Goal: Task Accomplishment & Management: Manage account settings

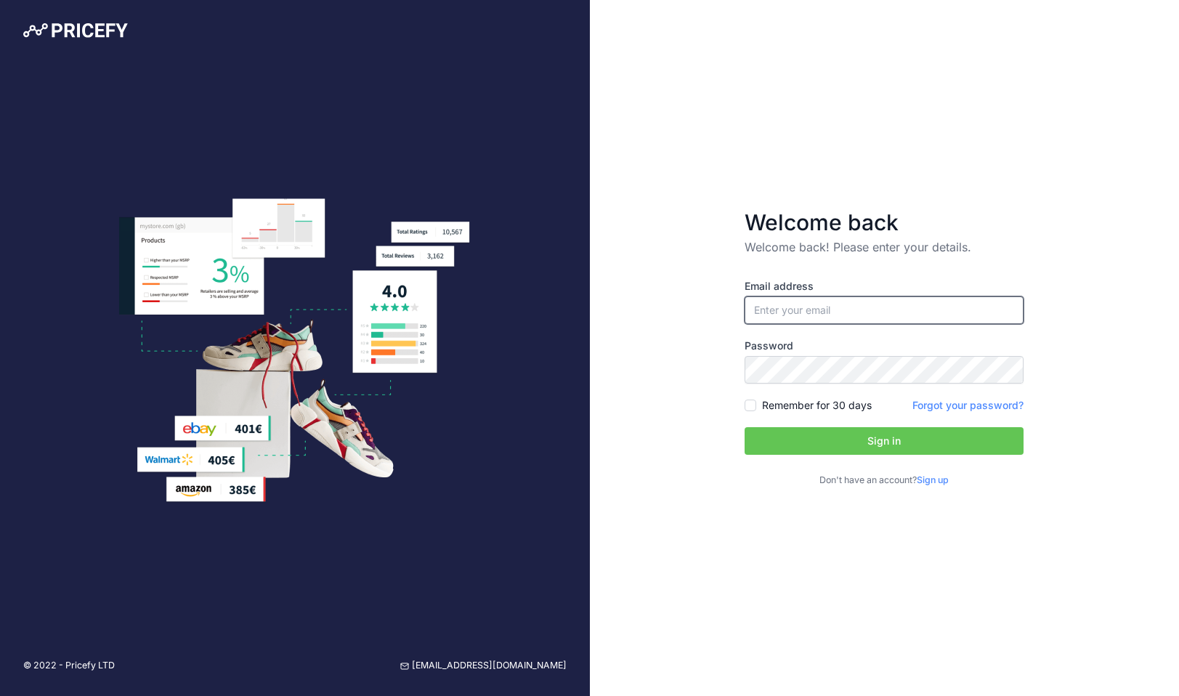
click at [855, 301] on input "email" at bounding box center [883, 310] width 279 height 28
click at [856, 305] on input "email" at bounding box center [883, 310] width 279 height 28
click at [854, 307] on input "email" at bounding box center [883, 310] width 279 height 28
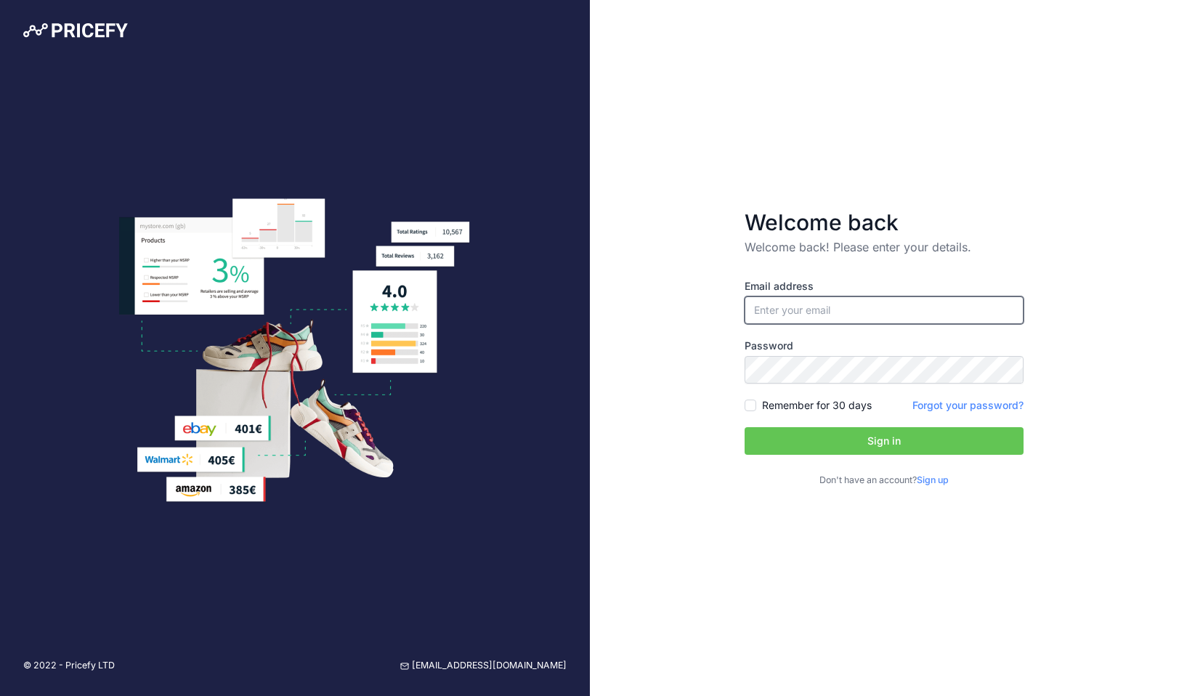
click at [807, 309] on input "email" at bounding box center [883, 310] width 279 height 28
click at [698, 306] on div "Welcome back Welcome back! Please enter your details. Email address Password Si…" at bounding box center [885, 348] width 590 height 696
click at [792, 317] on input "email" at bounding box center [883, 310] width 279 height 28
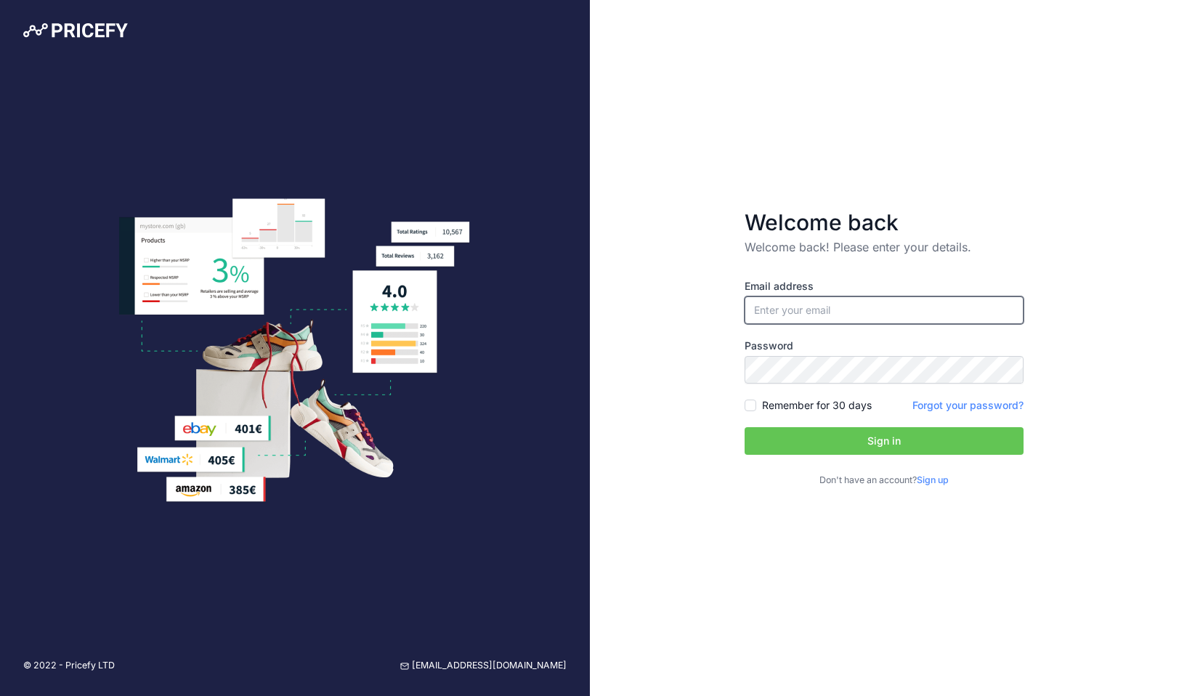
click at [792, 317] on input "email" at bounding box center [883, 310] width 279 height 28
type input "[PERSON_NAME][EMAIL_ADDRESS][PERSON_NAME][DOMAIN_NAME]"
click at [810, 437] on button "Sign in" at bounding box center [883, 441] width 279 height 28
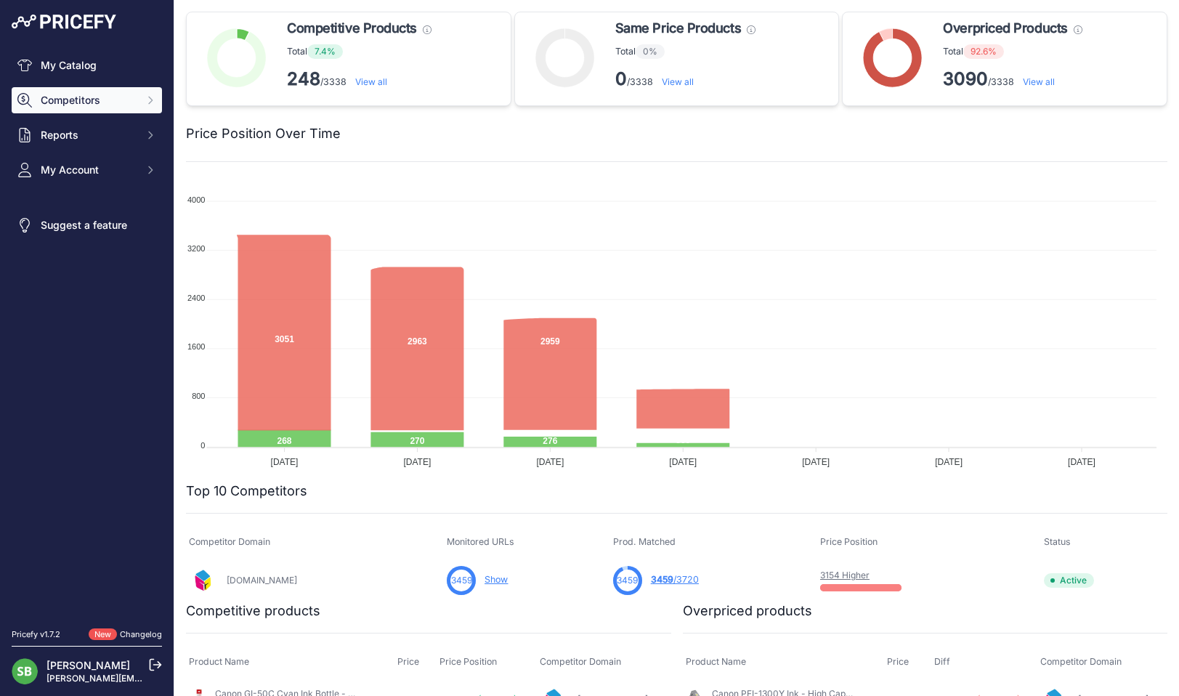
click at [102, 102] on span "Competitors" at bounding box center [88, 100] width 95 height 15
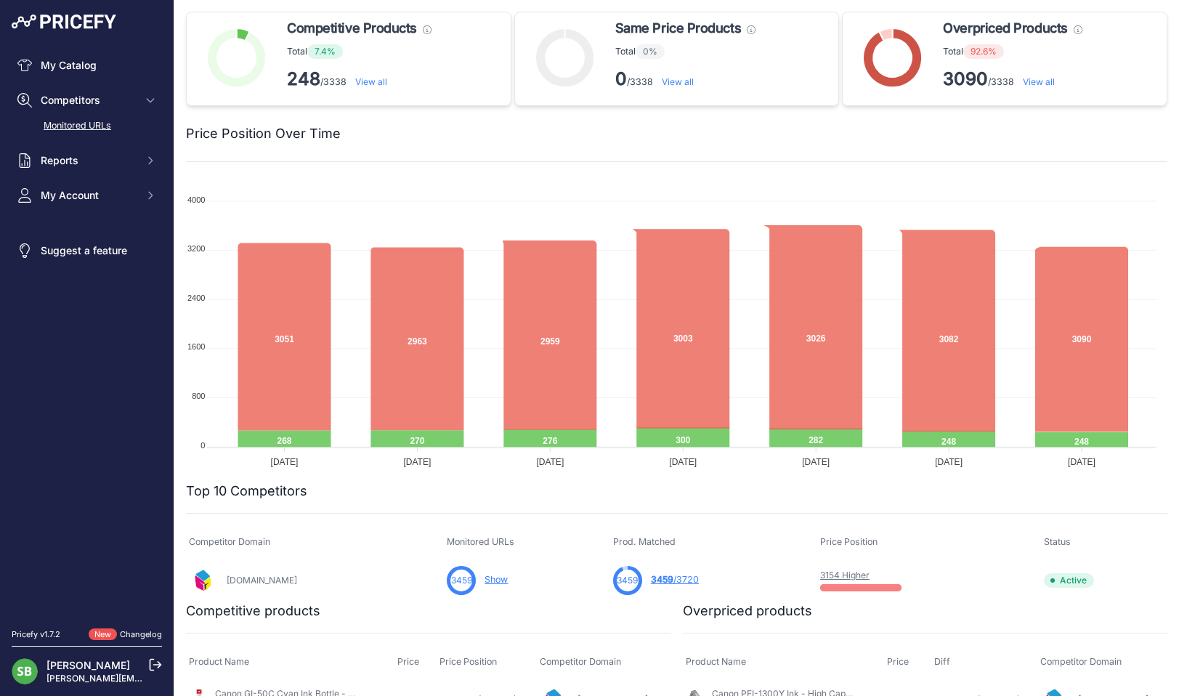
click at [101, 120] on link "Monitored URLs" at bounding box center [87, 125] width 150 height 25
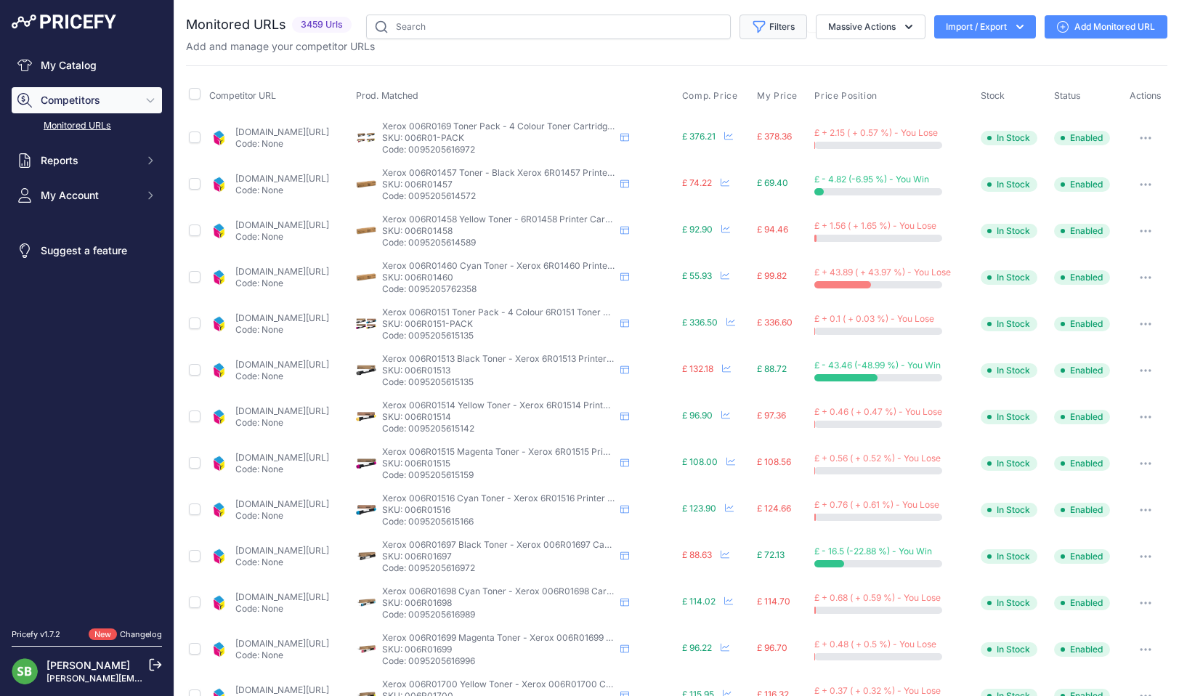
drag, startPoint x: 672, startPoint y: 63, endPoint x: 749, endPoint y: 36, distance: 80.8
click at [672, 62] on div "Monitored URLs 3459 Urls" at bounding box center [676, 552] width 981 height 1075
click at [857, 87] on th "Price Position" at bounding box center [894, 96] width 166 height 36
click at [856, 88] on th "Price Position" at bounding box center [894, 96] width 166 height 36
click at [853, 94] on span "Price Position" at bounding box center [845, 96] width 62 height 12
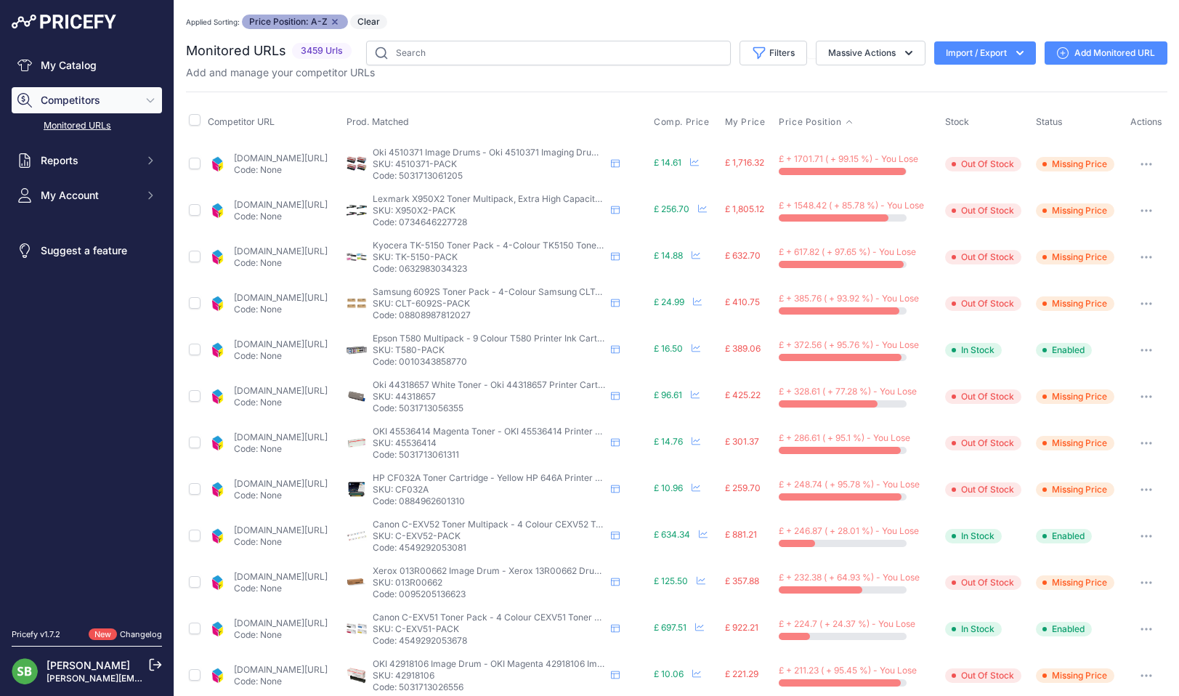
click at [511, 81] on div "Monitored URLs 3459 Urls" at bounding box center [676, 578] width 981 height 1075
click at [255, 154] on link "[DOMAIN_NAME][URL]" at bounding box center [281, 158] width 94 height 11
click at [320, 203] on link "[DOMAIN_NAME][URL]" at bounding box center [281, 204] width 94 height 11
click at [328, 344] on link "[DOMAIN_NAME][URL]" at bounding box center [281, 343] width 94 height 11
click at [1140, 349] on icon "button" at bounding box center [1146, 350] width 12 height 3
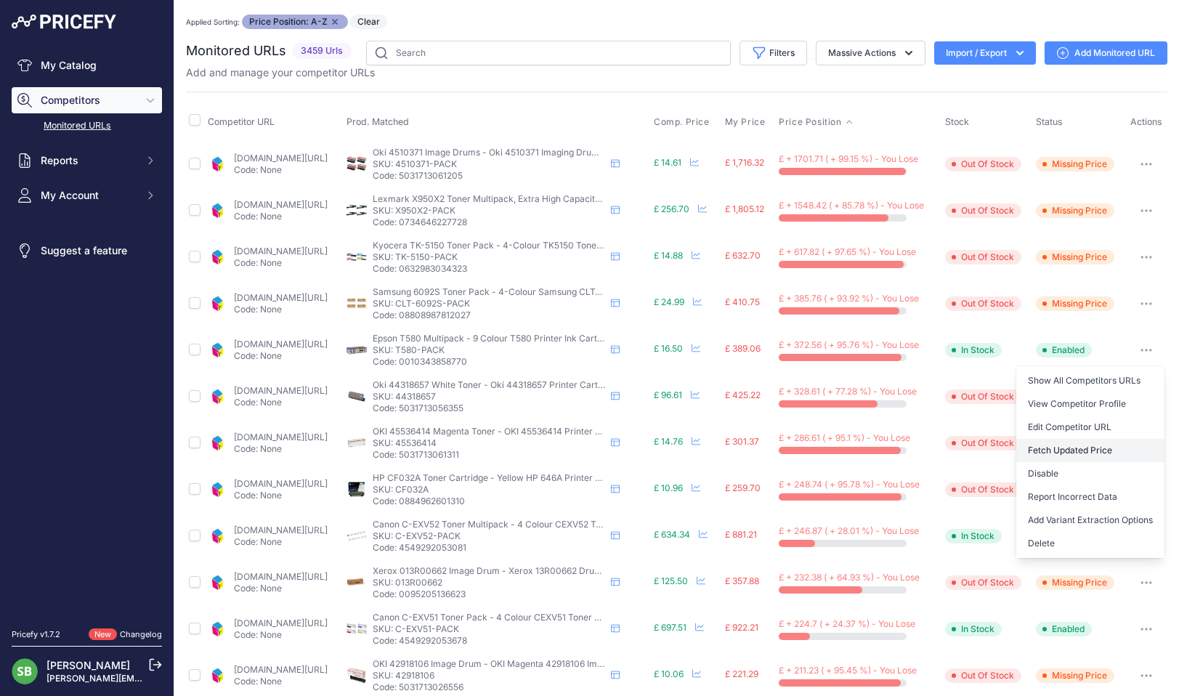
click at [1052, 448] on button "Fetch Updated Price" at bounding box center [1090, 450] width 148 height 23
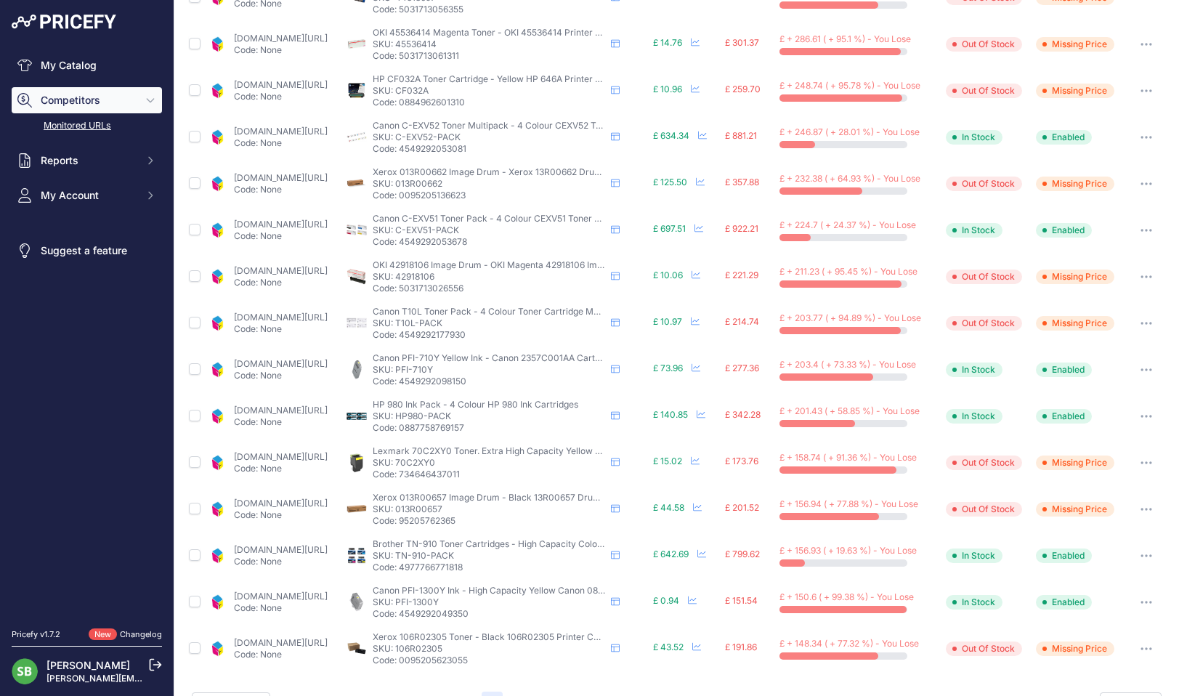
scroll to position [435, 0]
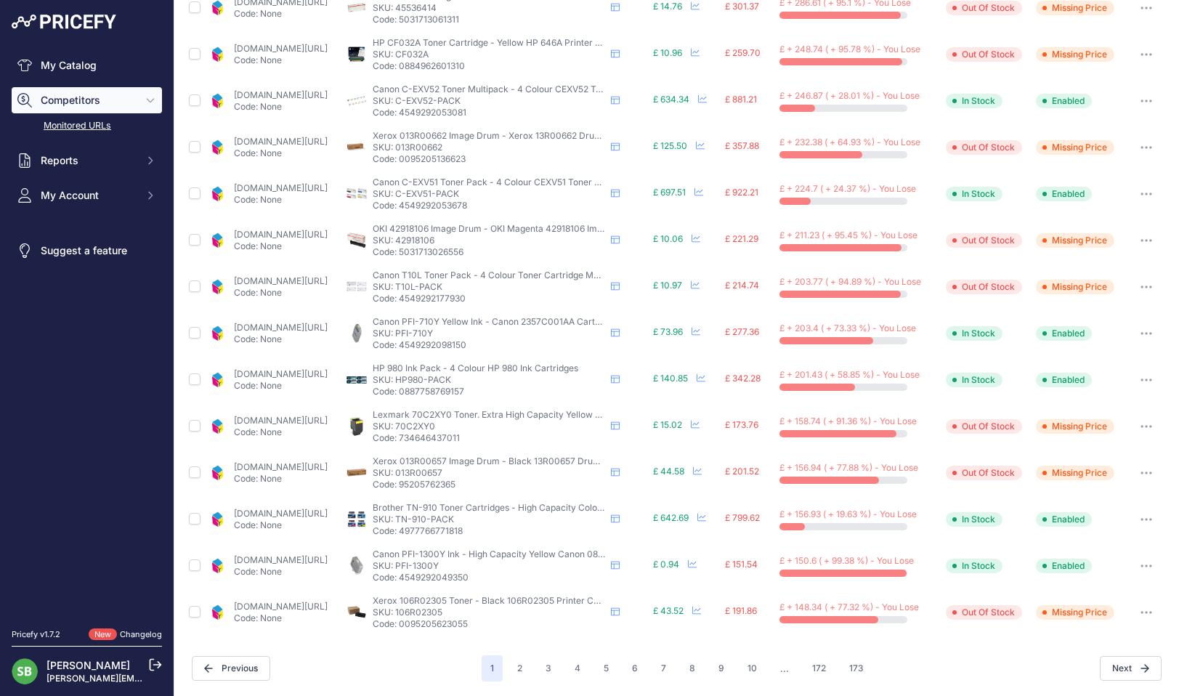
drag, startPoint x: 434, startPoint y: 330, endPoint x: 422, endPoint y: 330, distance: 11.6
click at [434, 330] on p "SKU: PFI-710Y" at bounding box center [489, 334] width 232 height 12
click at [328, 327] on link "[DOMAIN_NAME][URL]" at bounding box center [281, 327] width 94 height 11
click at [1140, 334] on icon "button" at bounding box center [1146, 333] width 12 height 3
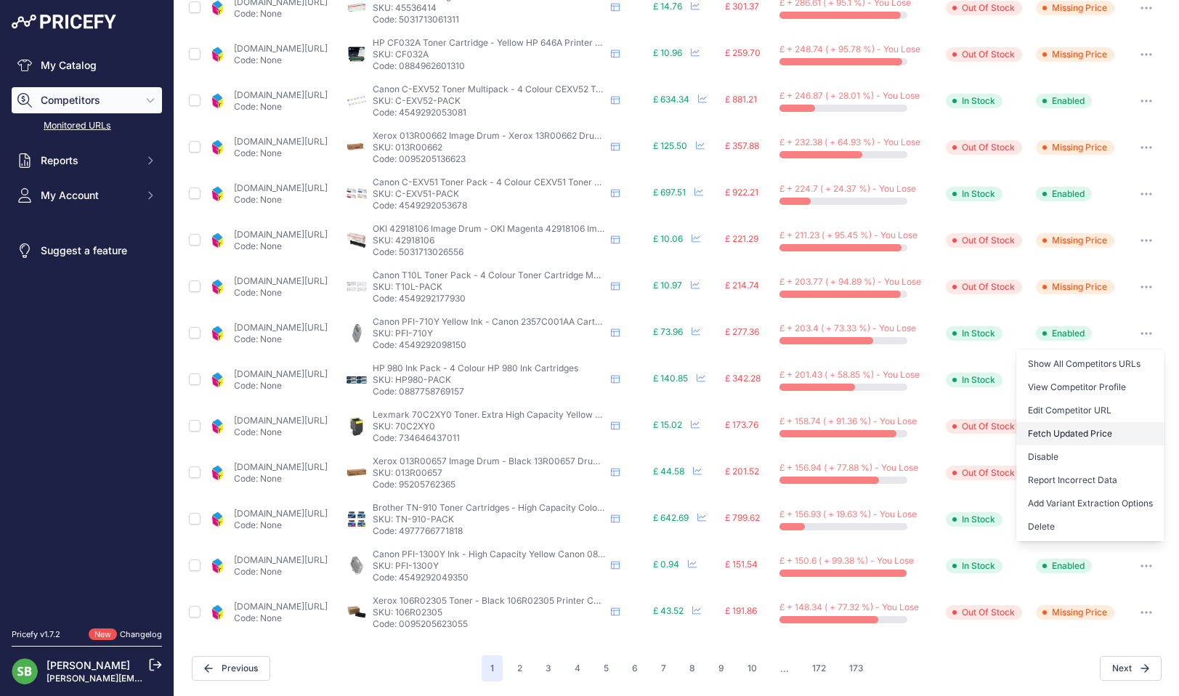
click at [1067, 434] on button "Fetch Updated Price" at bounding box center [1090, 433] width 148 height 23
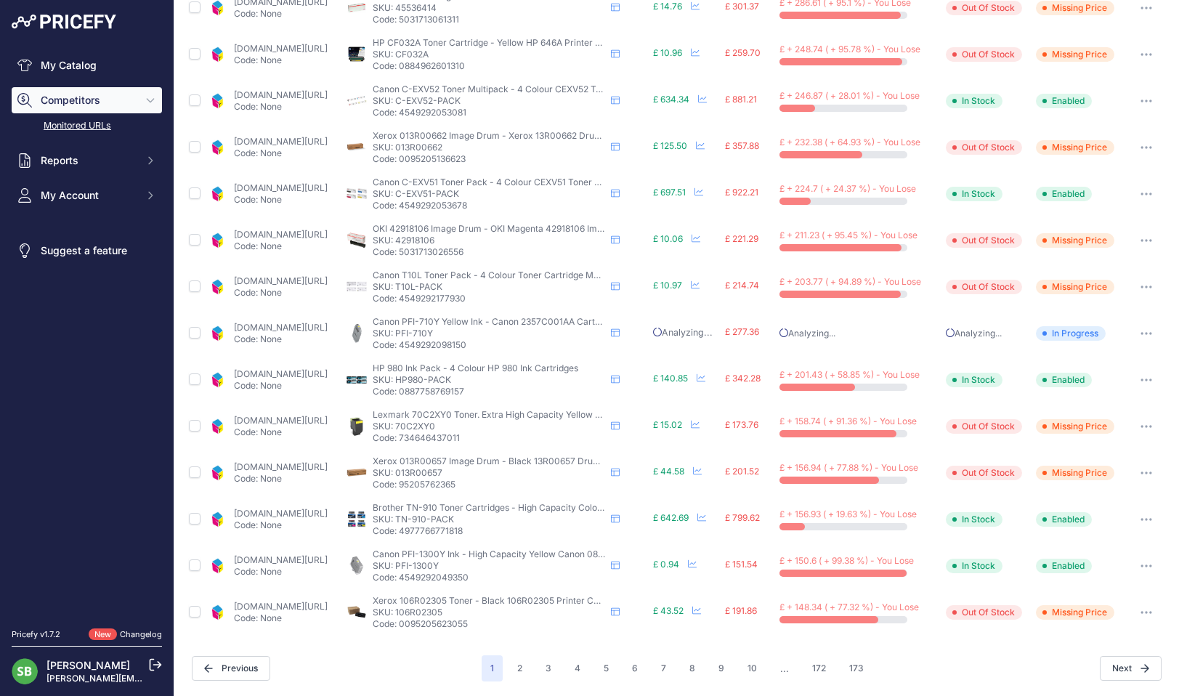
scroll to position [434, 0]
click at [306, 375] on link "[DOMAIN_NAME][URL]" at bounding box center [281, 374] width 94 height 11
click at [1135, 376] on button "button" at bounding box center [1145, 380] width 29 height 20
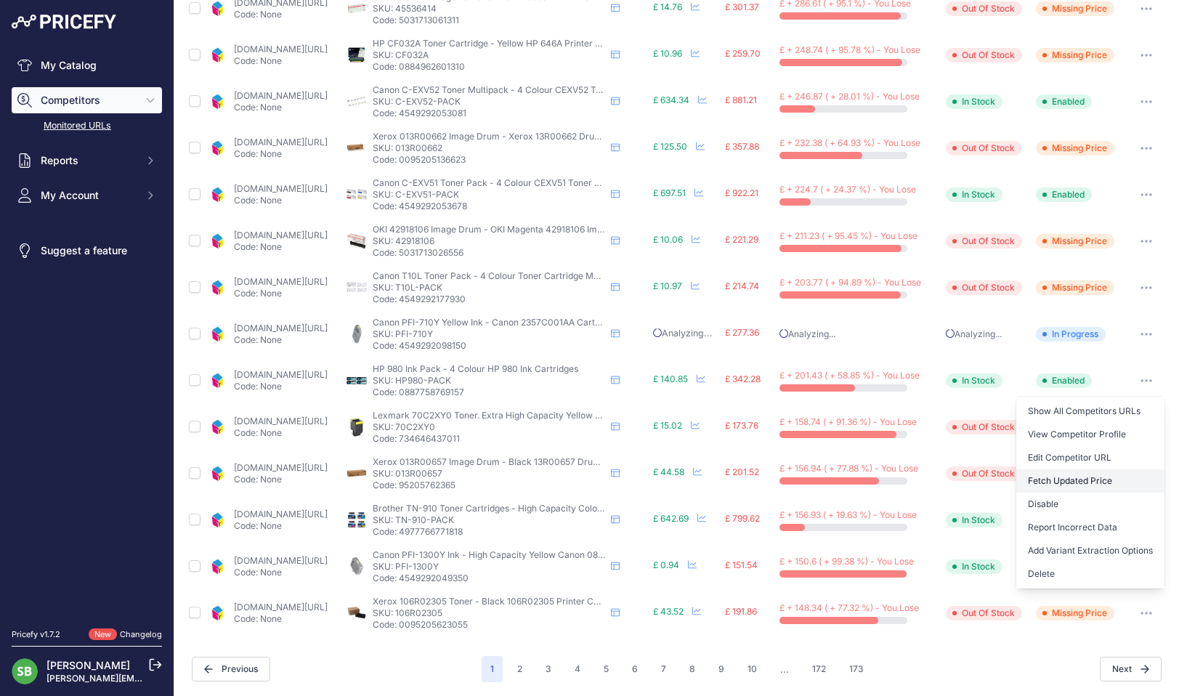
click at [1062, 479] on button "Fetch Updated Price" at bounding box center [1090, 480] width 148 height 23
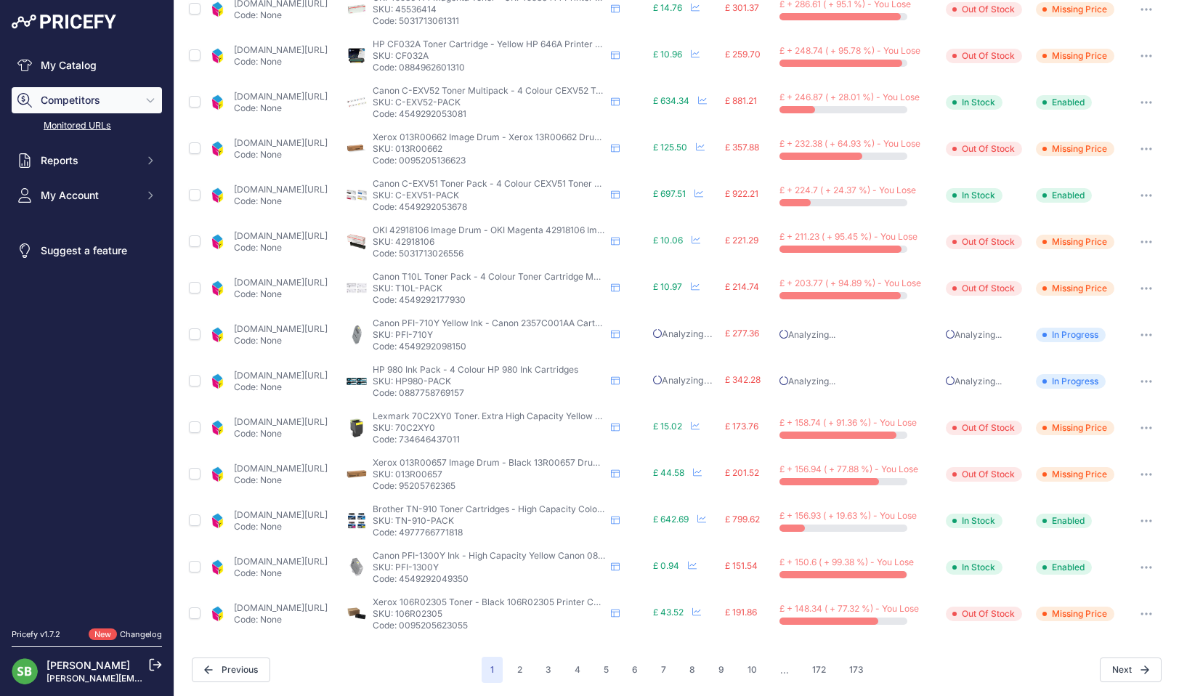
scroll to position [435, 0]
click at [306, 557] on link "[DOMAIN_NAME][URL]" at bounding box center [281, 559] width 94 height 11
click at [1141, 562] on button "button" at bounding box center [1145, 566] width 29 height 20
click at [1050, 661] on button "Fetch Updated Price" at bounding box center [1090, 665] width 148 height 23
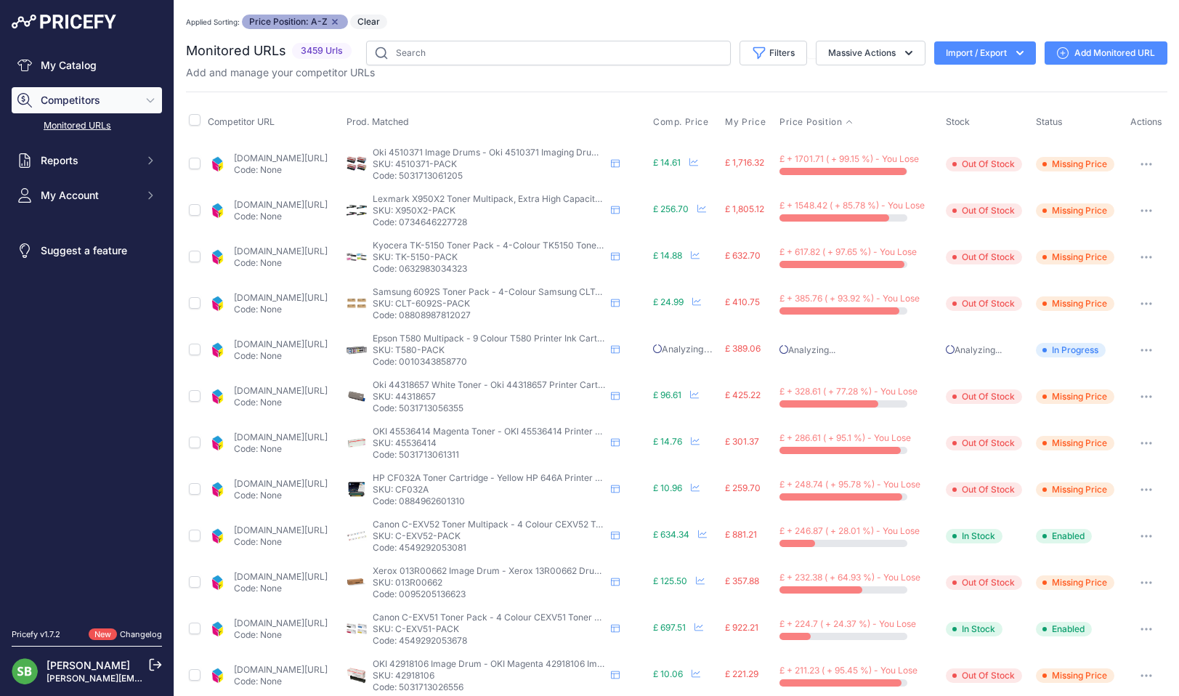
scroll to position [435, 0]
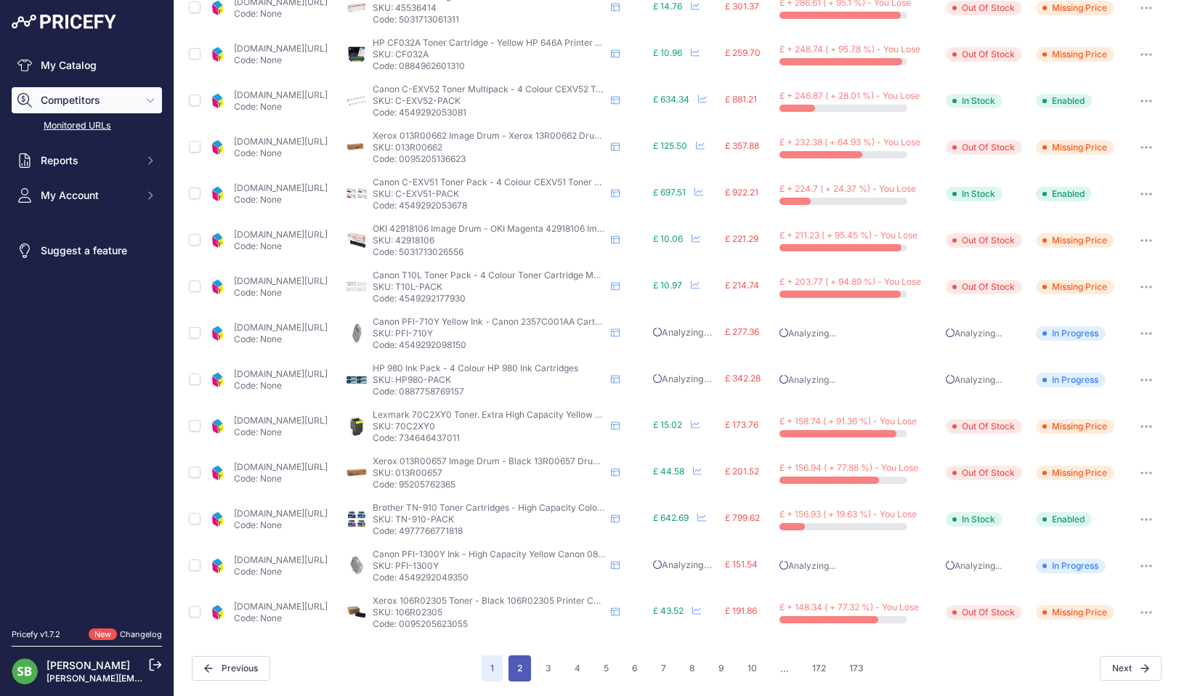
click at [512, 672] on button "2" at bounding box center [519, 668] width 23 height 26
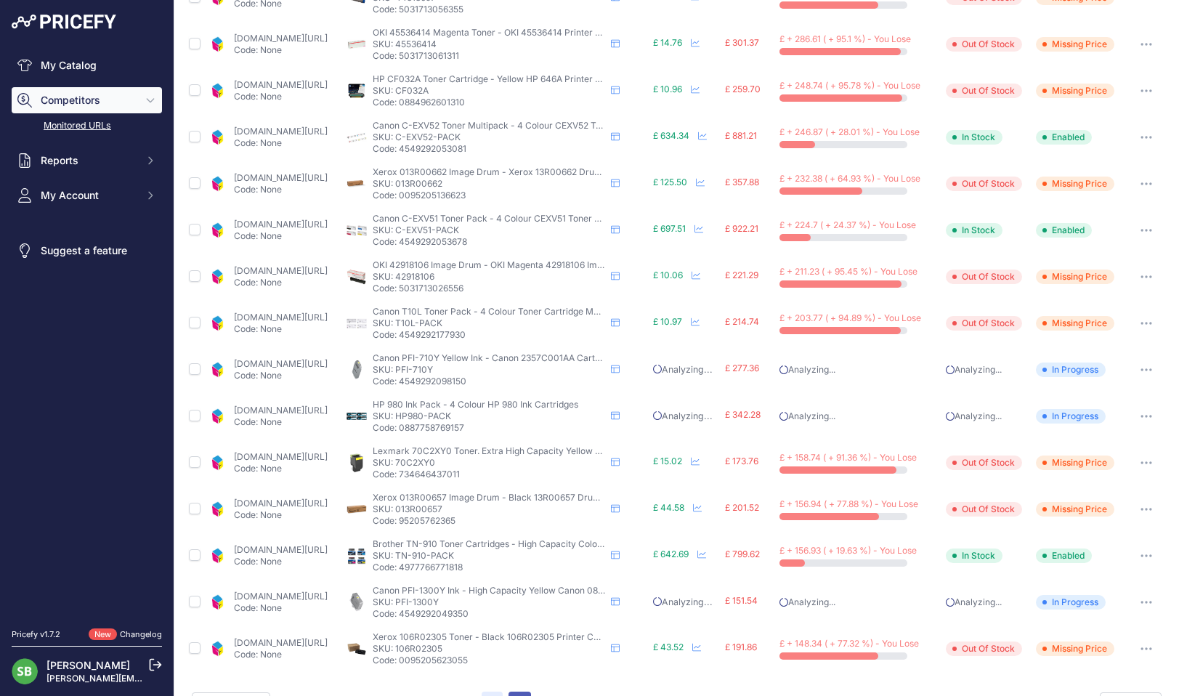
scroll to position [471, 0]
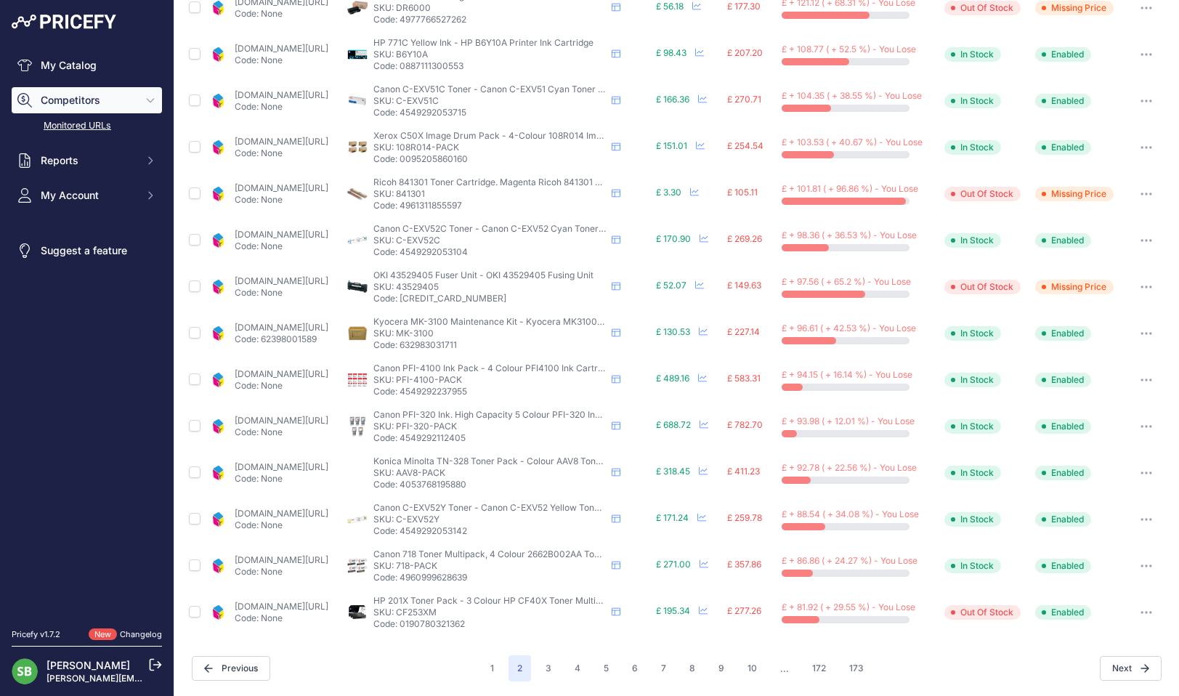
scroll to position [434, 0]
click at [328, 327] on link "cartridgepeople.com/maintenance-kit/kyocera-mk-3100-original-41763.html?prirule…" at bounding box center [282, 327] width 94 height 11
click at [1142, 334] on icon "button" at bounding box center [1142, 333] width 1 height 1
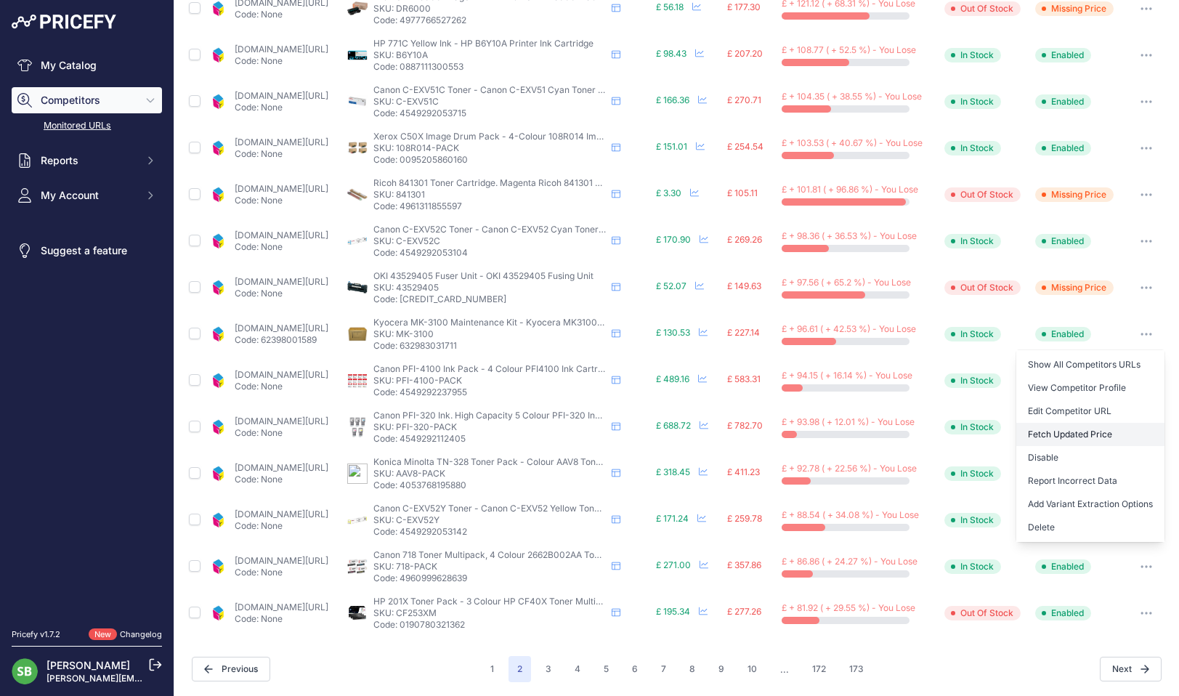
click at [1072, 432] on button "Fetch Updated Price" at bounding box center [1090, 434] width 148 height 23
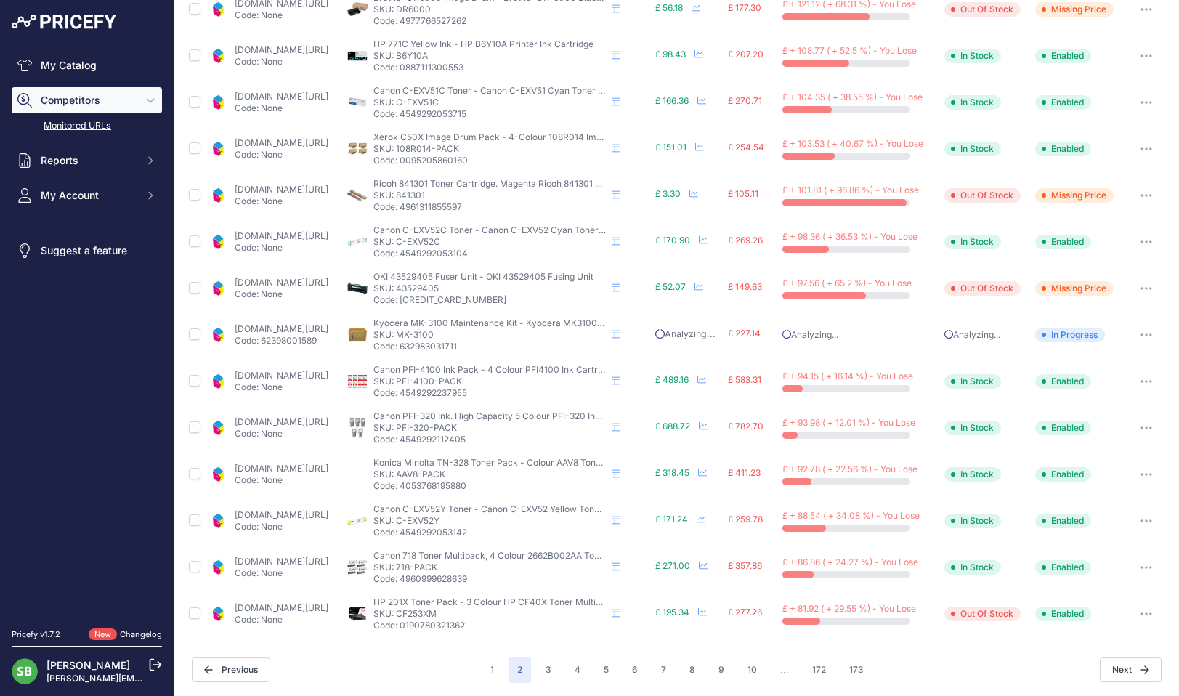
scroll to position [435, 0]
click at [298, 511] on link "cartridgepeople.com/toner/canon-1001c002-original-yellow-toner-cartridge-72850.…" at bounding box center [282, 513] width 94 height 11
click at [296, 563] on link "cartridgepeople.com/toner/canon-718bk-718c-718m-718y-original-4-toner-cartridge…" at bounding box center [282, 559] width 94 height 11
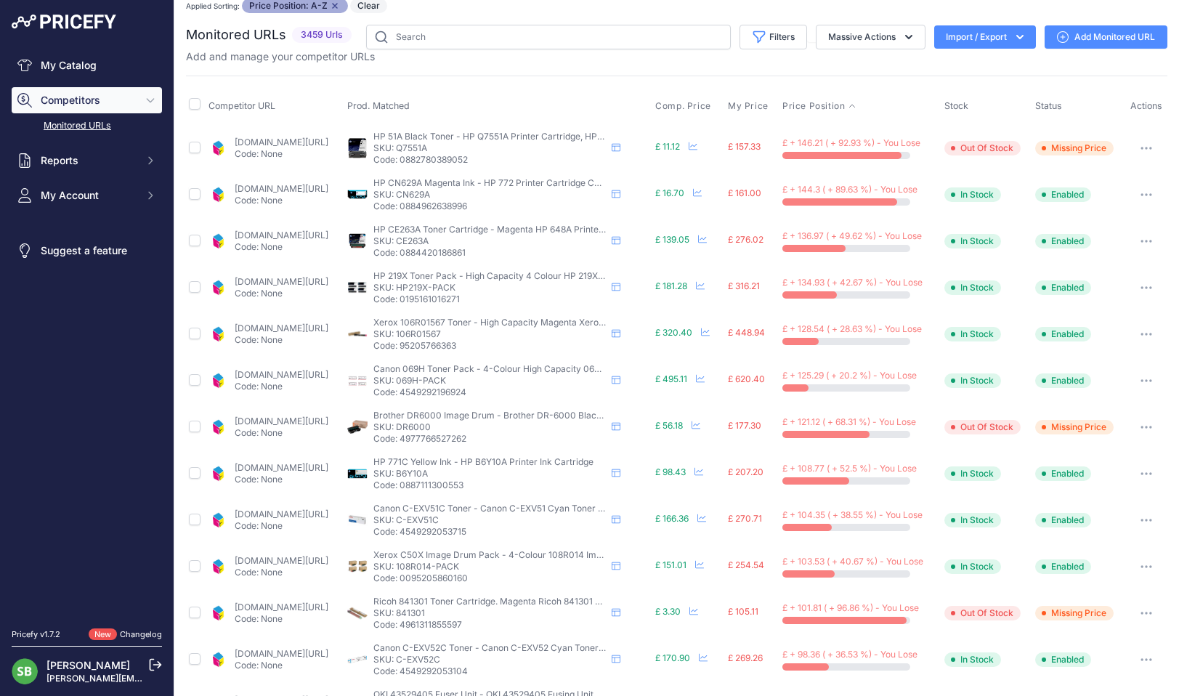
scroll to position [0, 0]
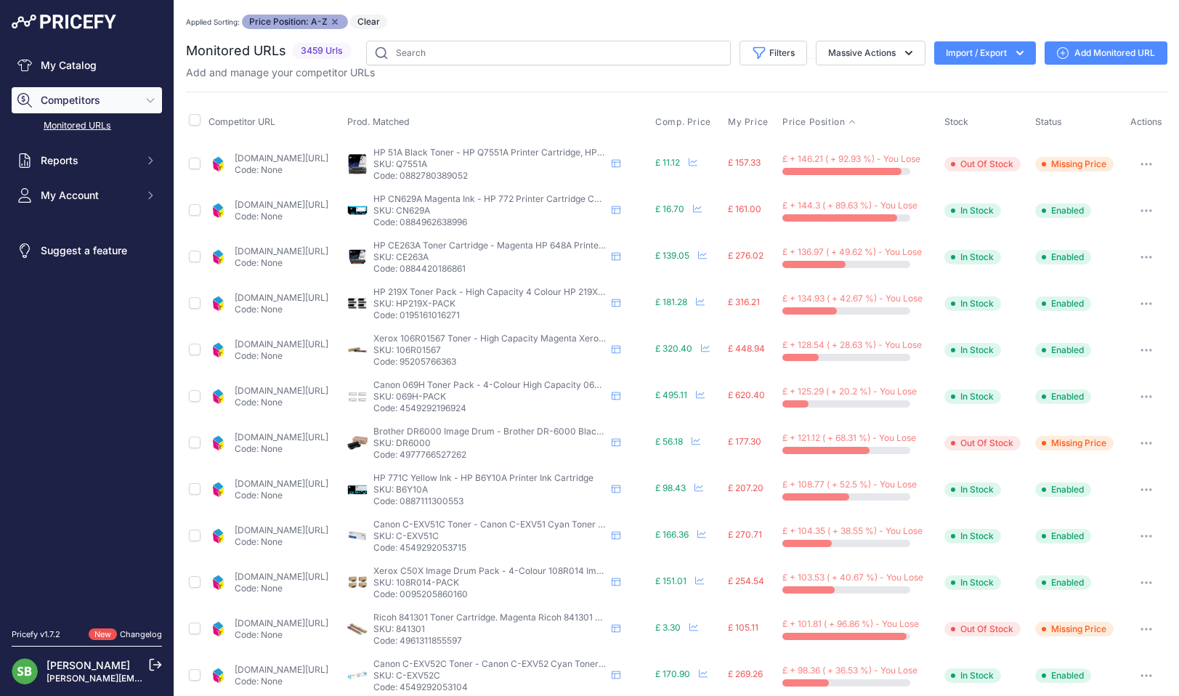
click at [275, 208] on link "cartridgepeople.com/ink/hp-cn629a-original-magenta-ink-cartridge-70965.html?pri…" at bounding box center [282, 204] width 94 height 11
click at [1140, 209] on icon "button" at bounding box center [1146, 210] width 12 height 3
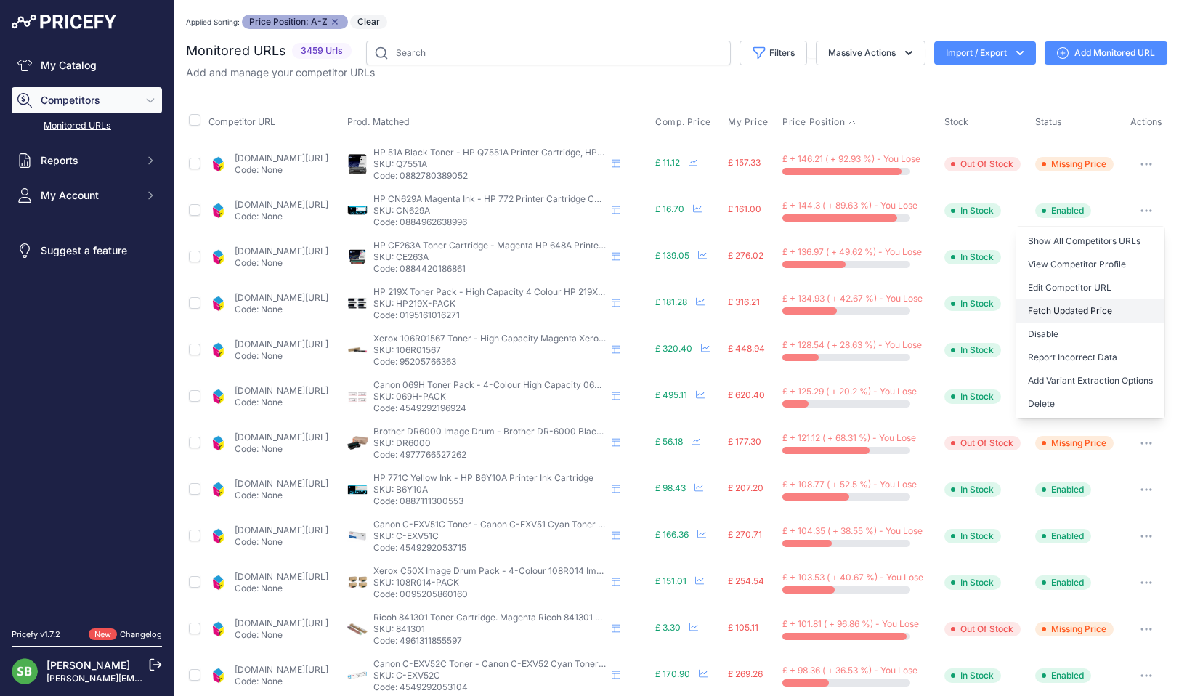
click at [1071, 312] on button "Fetch Updated Price" at bounding box center [1090, 310] width 148 height 23
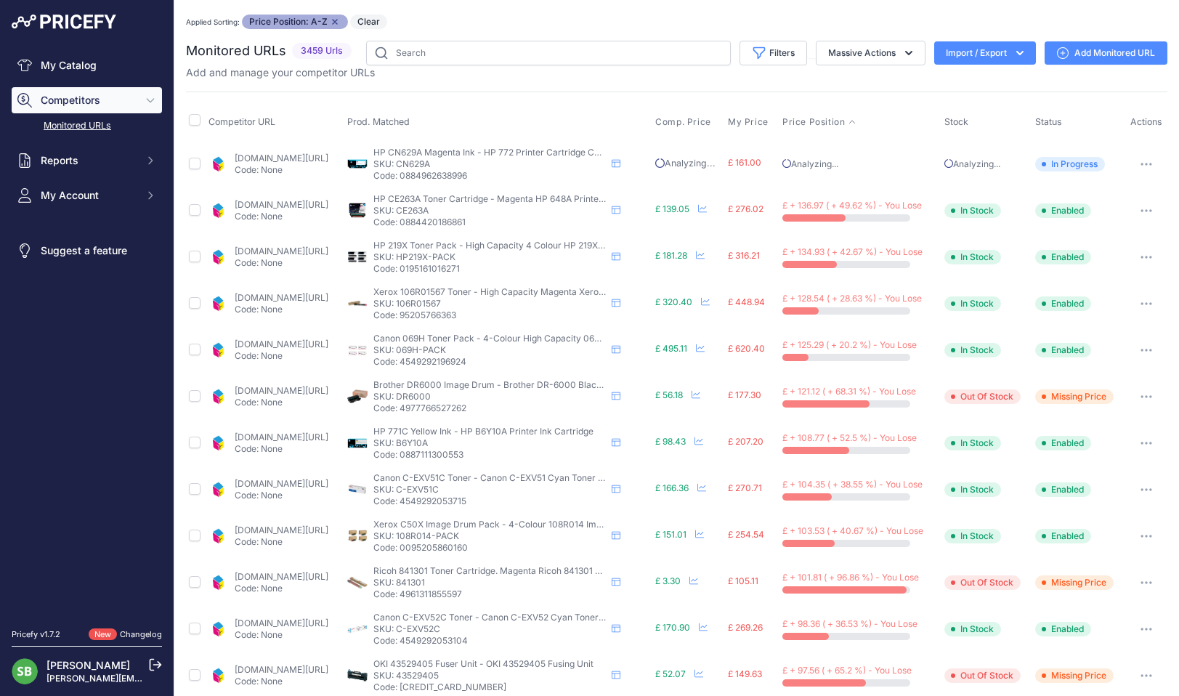
click at [301, 207] on link "cartridgepeople.com/toner/hp-ce263a-original-magenta-toner-cartridge-8199.html?…" at bounding box center [282, 204] width 94 height 11
click at [280, 260] on p "Code: None" at bounding box center [282, 263] width 94 height 12
click at [279, 252] on link "cartridgepeople.com/toner/hp-219x-high-capacity-original-4-toner-cartridge-pack…" at bounding box center [282, 250] width 94 height 11
click at [1142, 257] on icon "button" at bounding box center [1142, 256] width 1 height 1
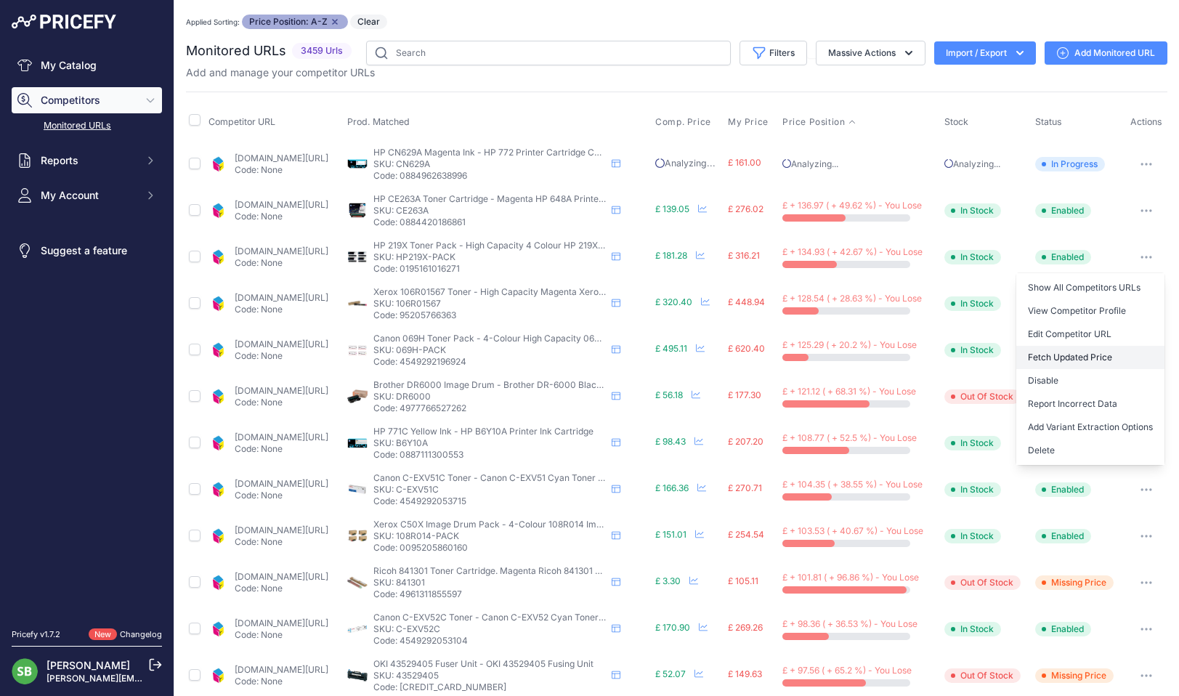
click at [1057, 357] on button "Fetch Updated Price" at bounding box center [1090, 357] width 148 height 23
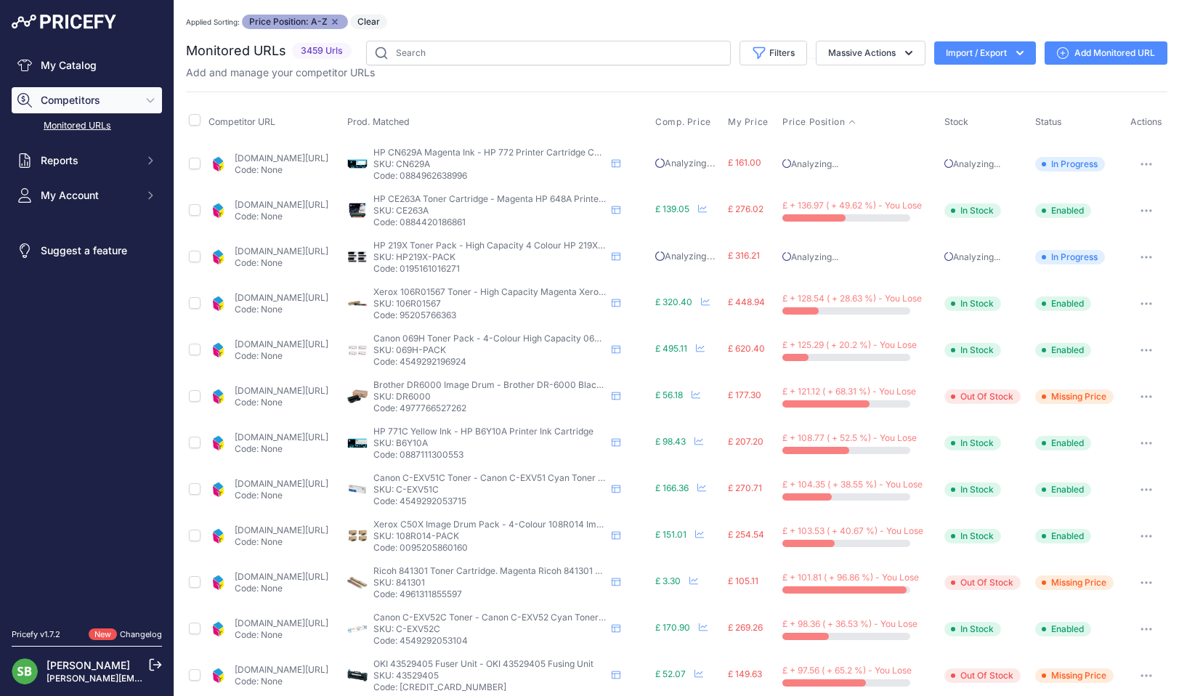
click at [320, 300] on link "cartridgepeople.com/toner/xerox-106r01567-high-capacity-original-magenta-toner-…" at bounding box center [282, 297] width 94 height 11
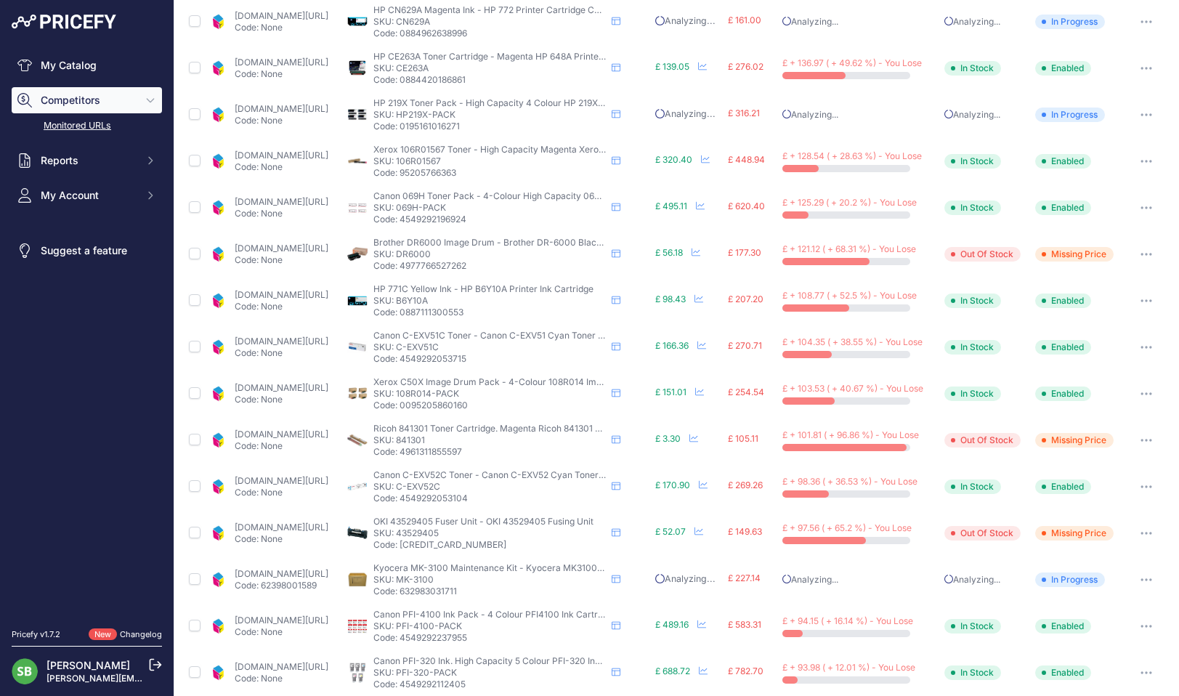
scroll to position [218, 0]
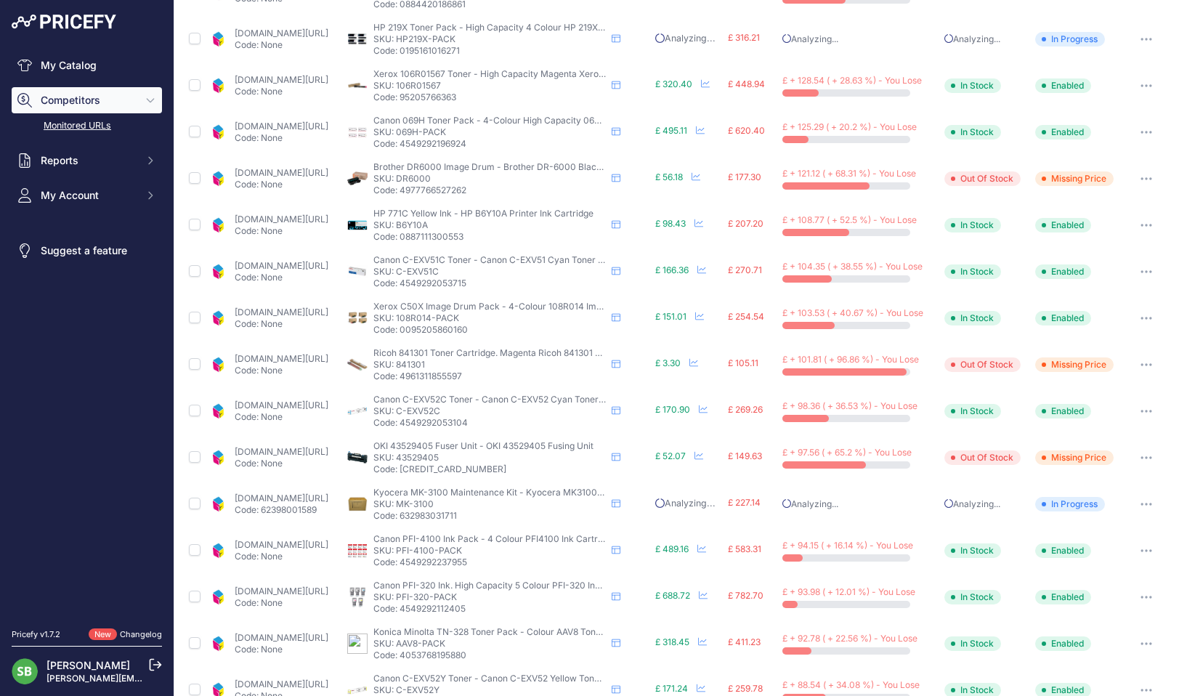
click at [301, 219] on link "cartridgepeople.com/ink/hp-b6y10a-original-yellow-ink-cartridge-70939.html?prir…" at bounding box center [282, 219] width 94 height 11
click at [1131, 221] on button "button" at bounding box center [1145, 225] width 29 height 20
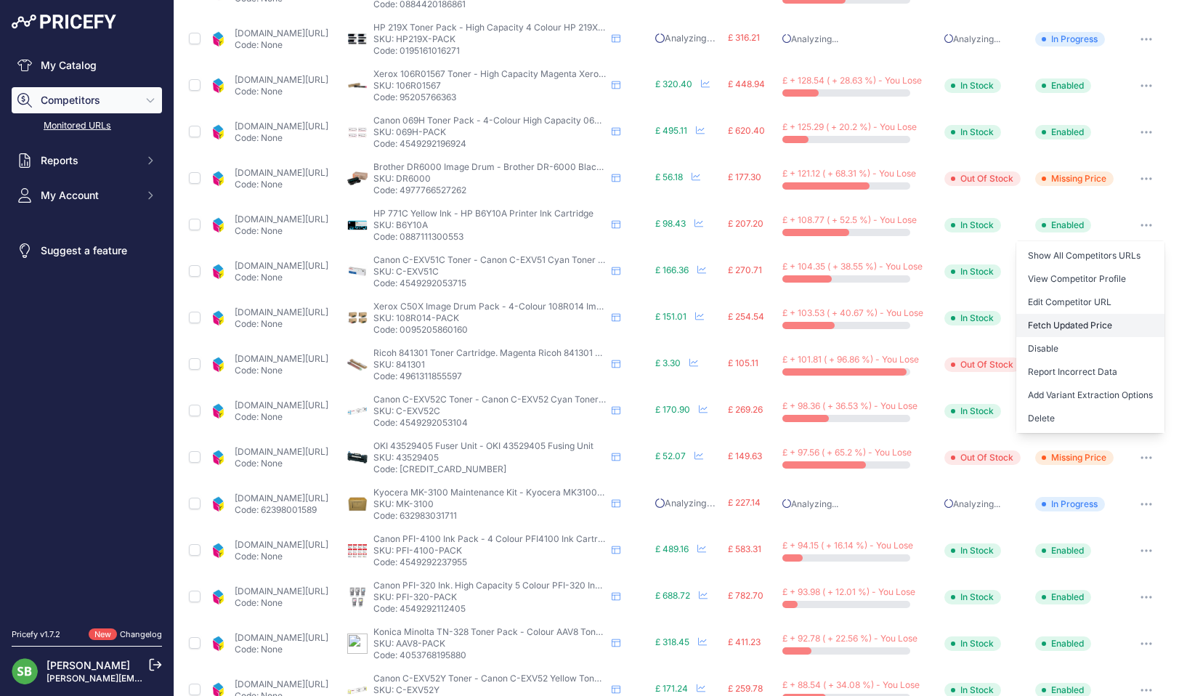
click at [1088, 322] on button "Fetch Updated Price" at bounding box center [1090, 325] width 148 height 23
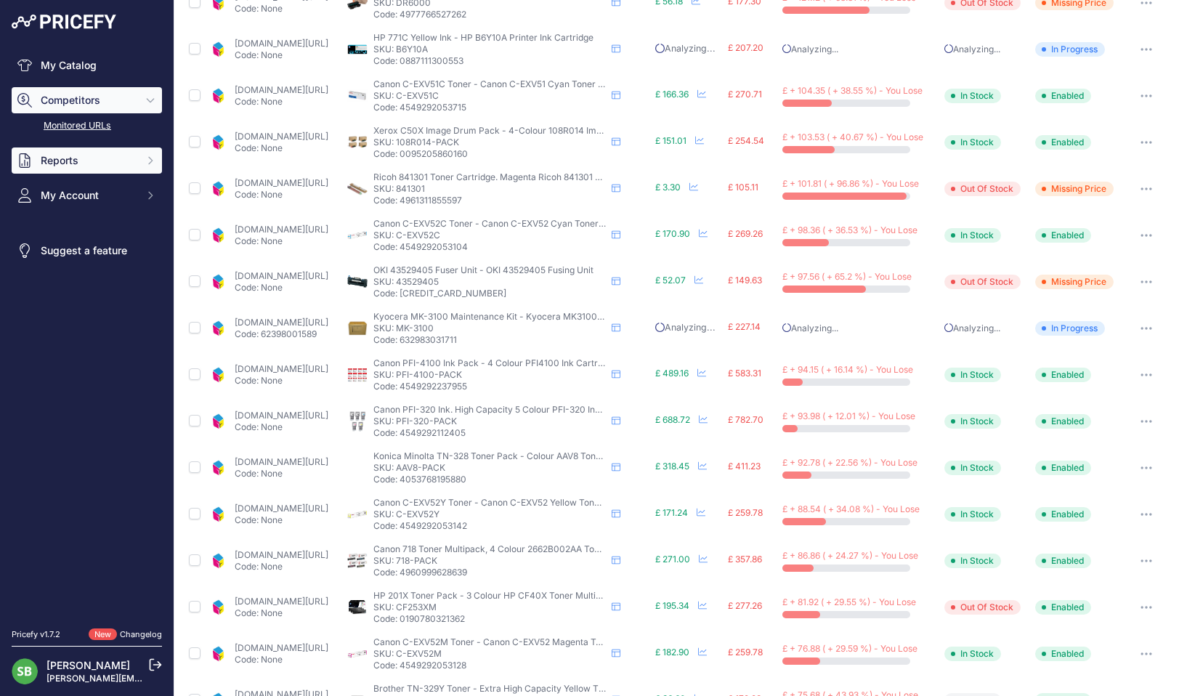
scroll to position [217, 0]
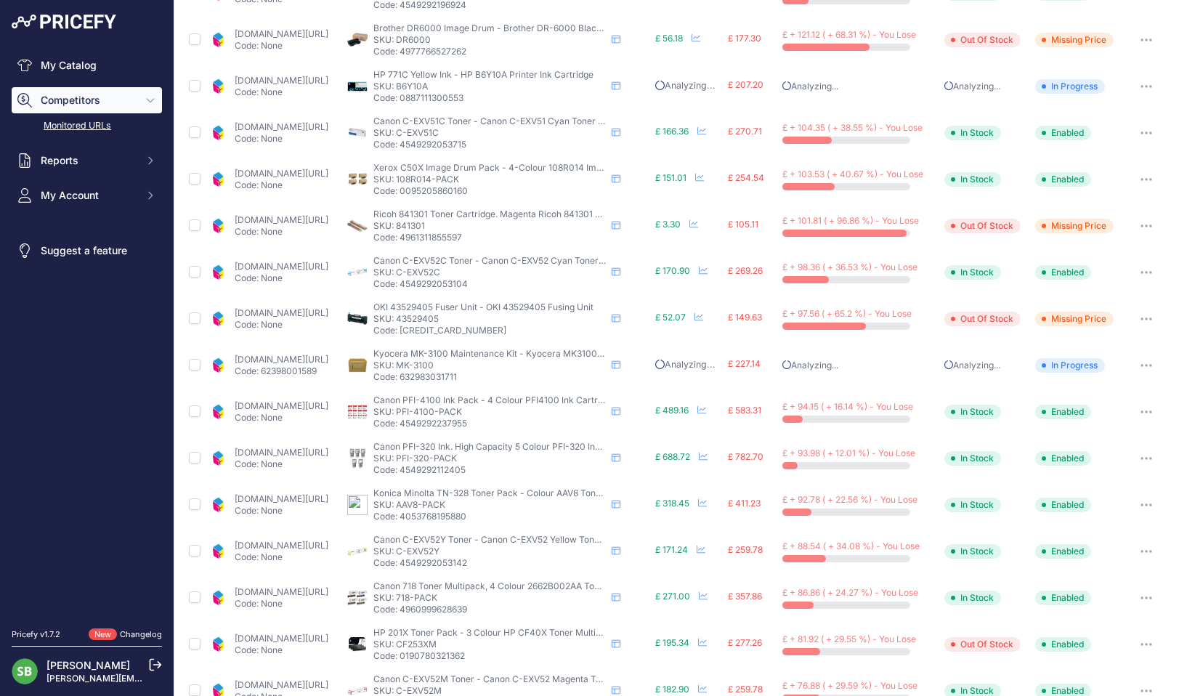
click at [308, 129] on link "cartridgepeople.com/toner/canon-0482c002-original-cyan-toner-cartridge-72658.ht…" at bounding box center [282, 126] width 94 height 11
click at [323, 175] on link "cartridgepeople.com/drum/xerox-108r0148-original-4-pack-41385.html?prirule_jdsn…" at bounding box center [282, 173] width 94 height 11
click at [1134, 181] on button "button" at bounding box center [1145, 179] width 29 height 20
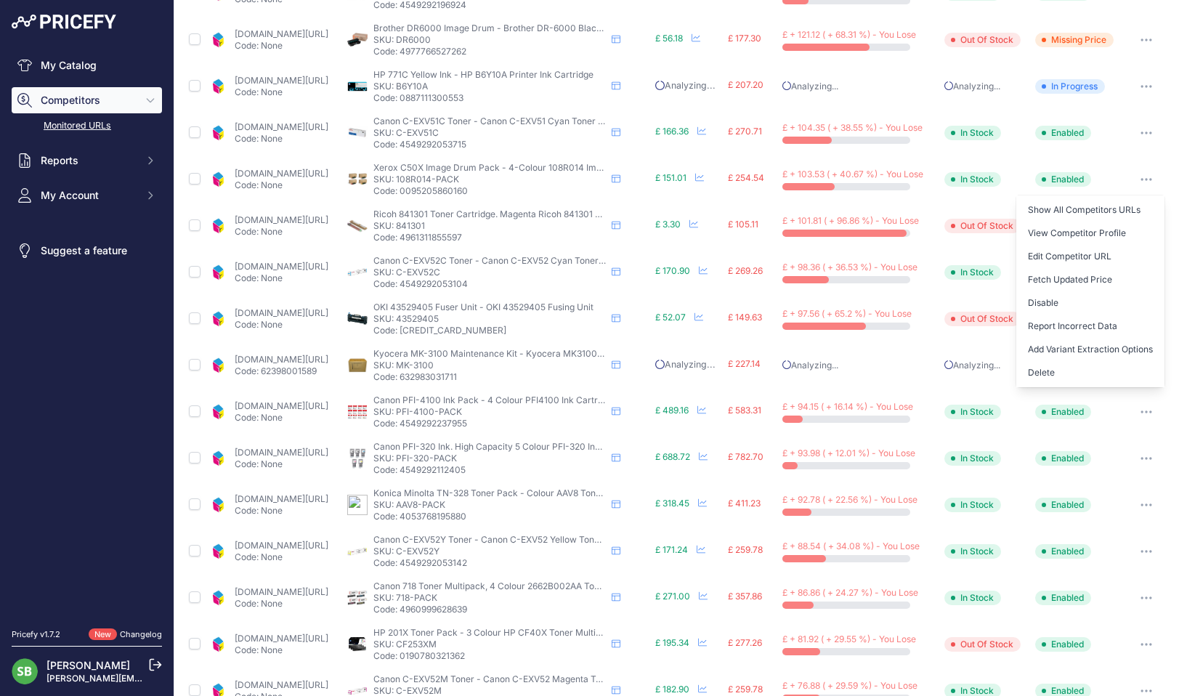
click at [1073, 283] on button "Fetch Updated Price" at bounding box center [1090, 279] width 148 height 23
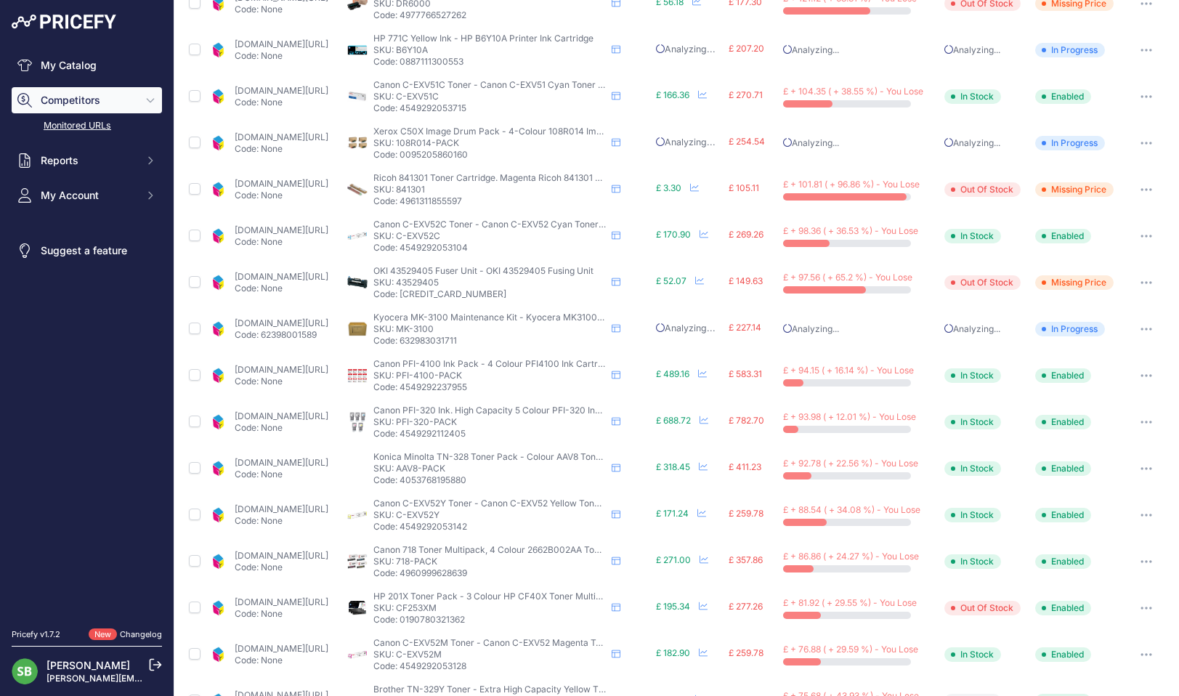
scroll to position [216, 0]
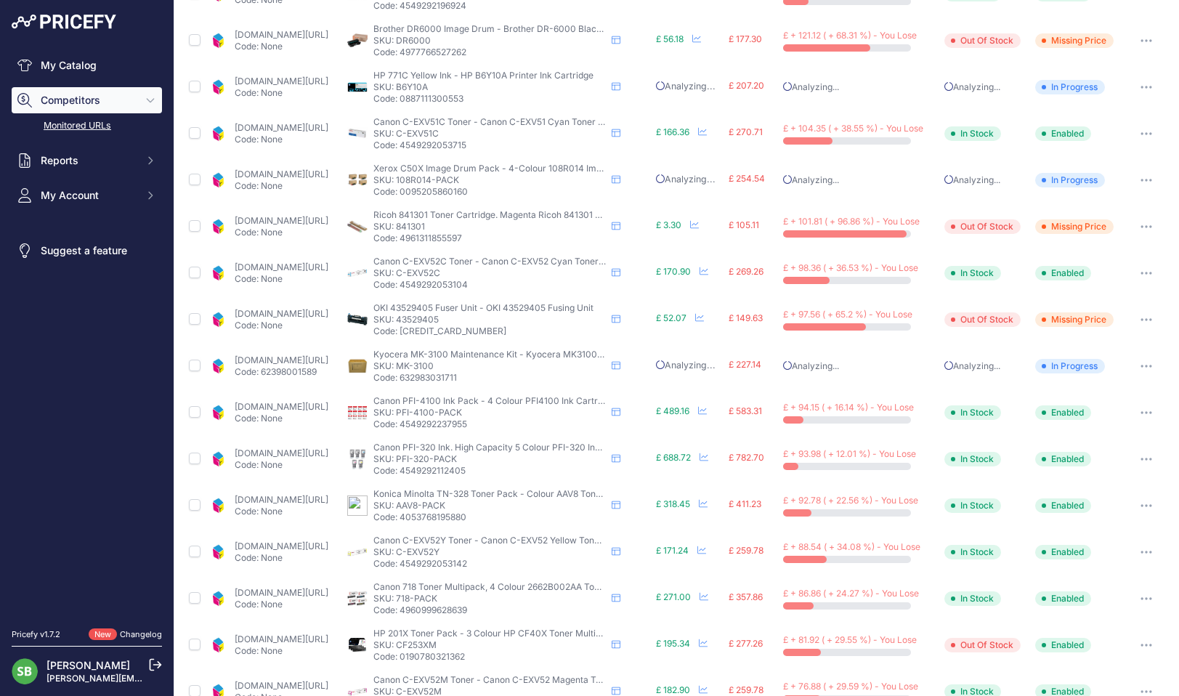
click at [1161, 190] on div "You are not connected to the internet. Applied Sorting: Price Position: A-Z Rem…" at bounding box center [676, 349] width 1004 height 1131
click at [312, 132] on link "cartridgepeople.com/toner/canon-0482c002-original-cyan-toner-cartridge-72658.ht…" at bounding box center [282, 127] width 94 height 11
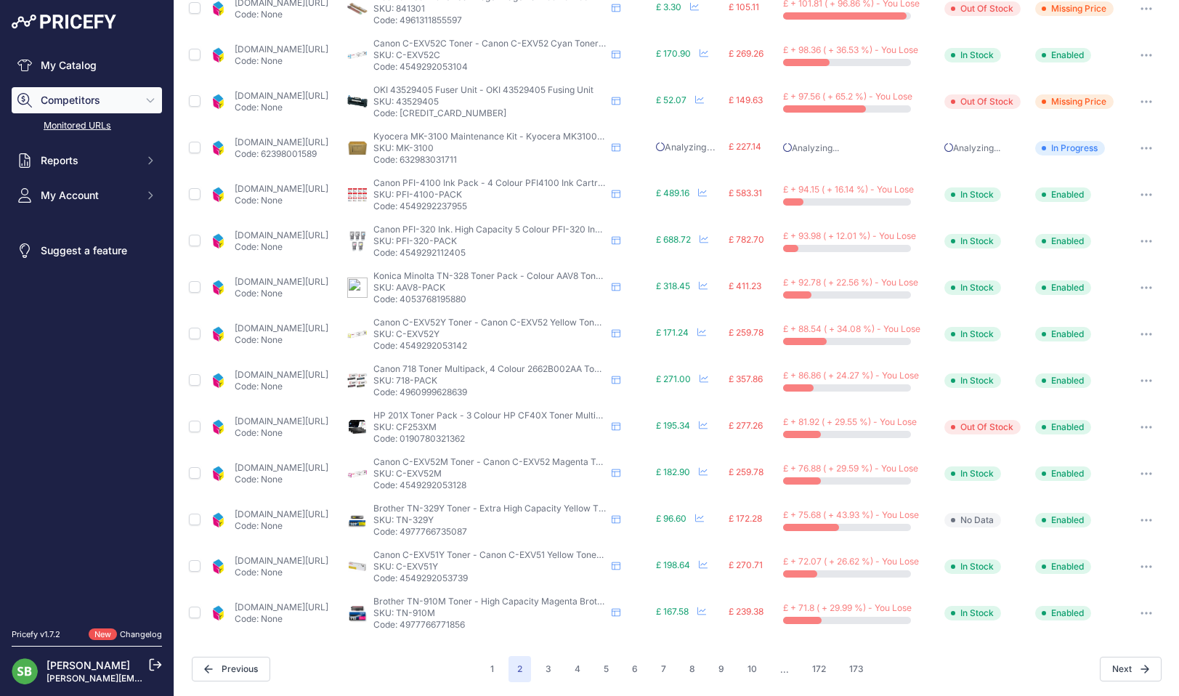
scroll to position [435, 0]
click at [328, 329] on link "cartridgepeople.com/toner/canon-1001c002-original-yellow-toner-cartridge-72850.…" at bounding box center [282, 327] width 94 height 11
click at [304, 375] on link "cartridgepeople.com/toner/canon-718bk-718c-718m-718y-original-4-toner-cartridge…" at bounding box center [282, 373] width 94 height 11
drag, startPoint x: 317, startPoint y: 411, endPoint x: 312, endPoint y: 420, distance: 10.5
click at [317, 411] on td "cartridgepeople.com/toner/hp-cf253xm-high-capacity-original-3-toner-cartridge-p…" at bounding box center [275, 426] width 139 height 46
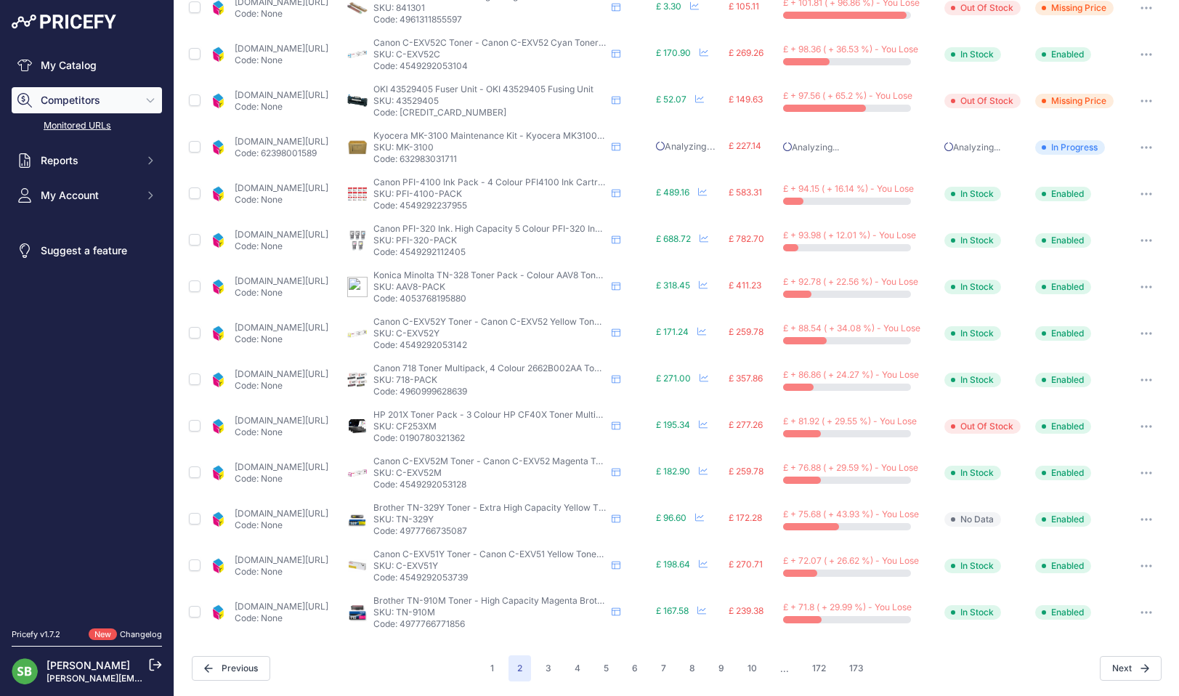
click at [312, 420] on link "cartridgepeople.com/toner/hp-cf253xm-high-capacity-original-3-toner-cartridge-p…" at bounding box center [282, 420] width 94 height 11
click at [1136, 423] on button "button" at bounding box center [1145, 426] width 29 height 20
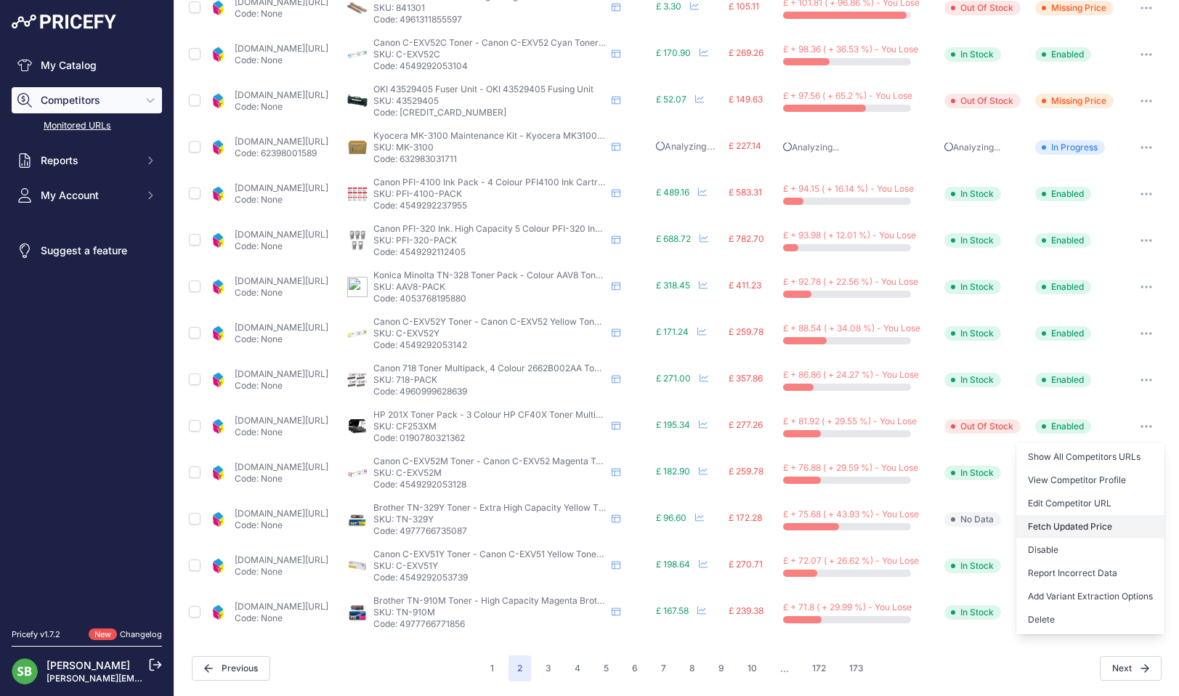
click at [1067, 523] on button "Fetch Updated Price" at bounding box center [1090, 526] width 148 height 23
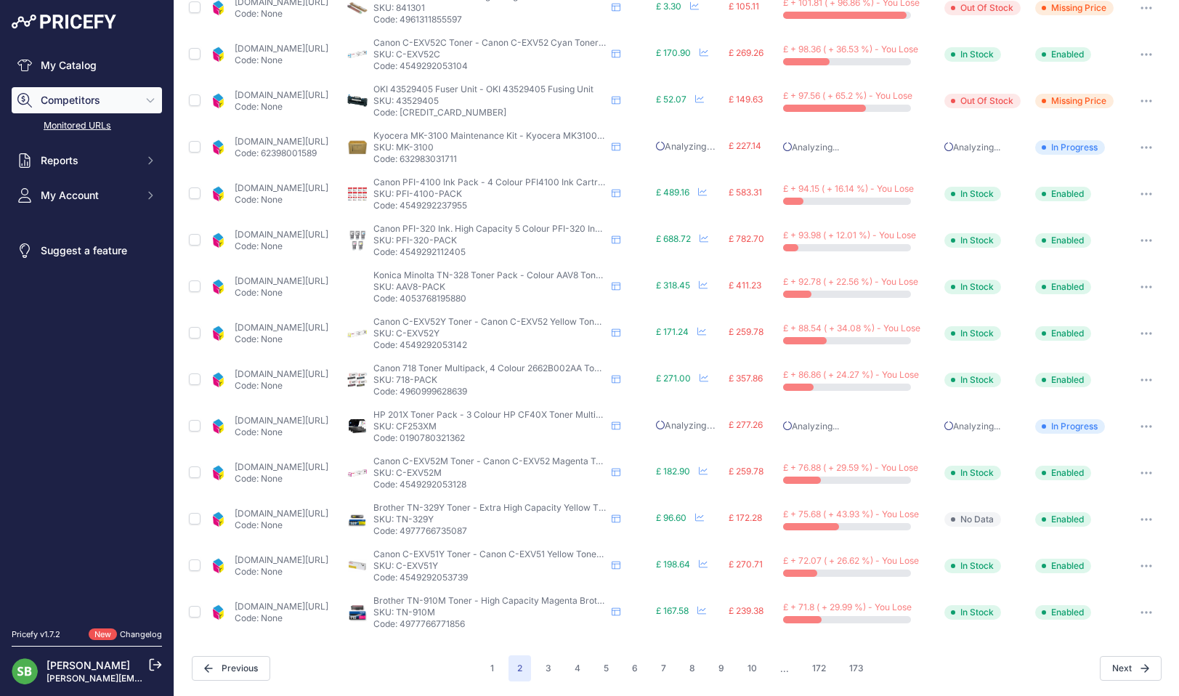
scroll to position [434, 0]
click at [297, 521] on p "Code: None" at bounding box center [282, 526] width 94 height 12
click at [294, 519] on link "cartridgepeople.com/toner/brother-tn-329y-high-high-capacity-original-yellow-to…" at bounding box center [282, 513] width 94 height 11
click at [1150, 519] on icon "button" at bounding box center [1150, 519] width 1 height 1
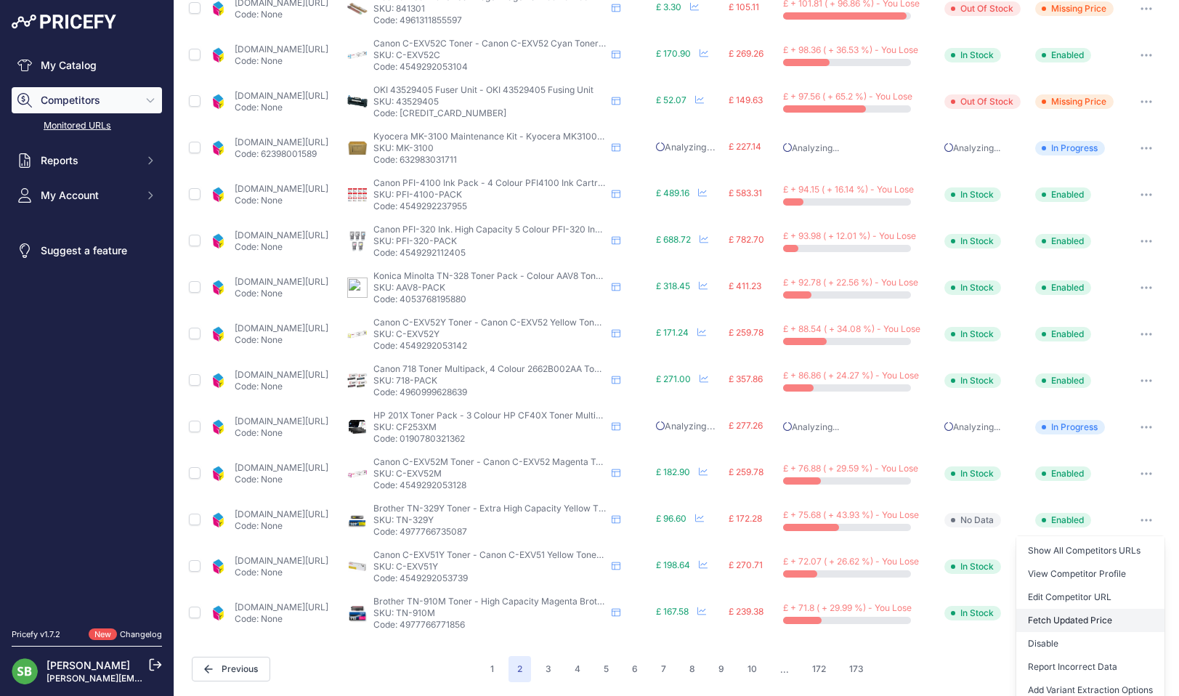
click at [1061, 619] on button "Fetch Updated Price" at bounding box center [1090, 620] width 148 height 23
